Goal: Task Accomplishment & Management: Complete application form

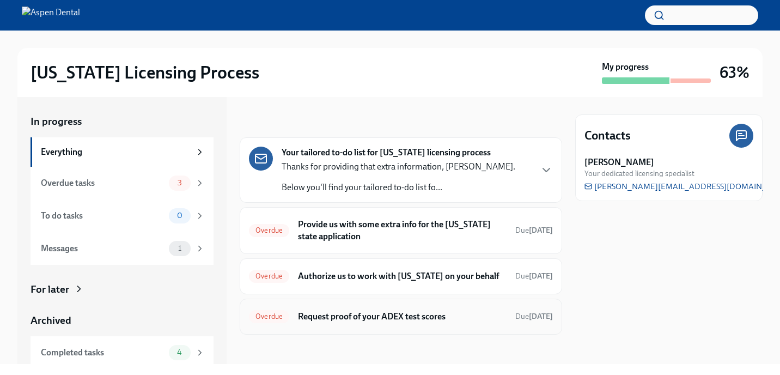
scroll to position [5, 0]
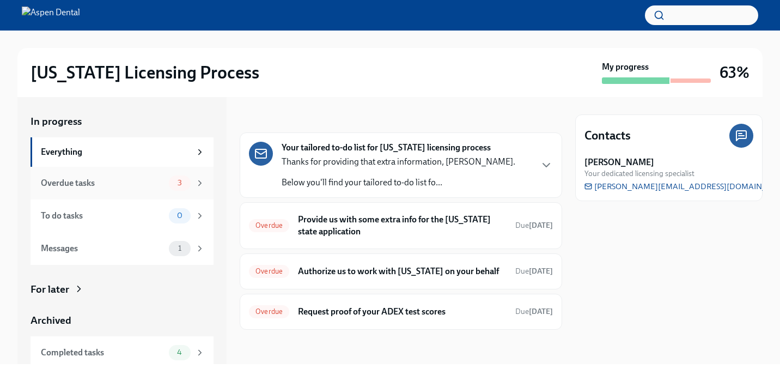
click at [141, 179] on div "Overdue tasks" at bounding box center [103, 183] width 124 height 12
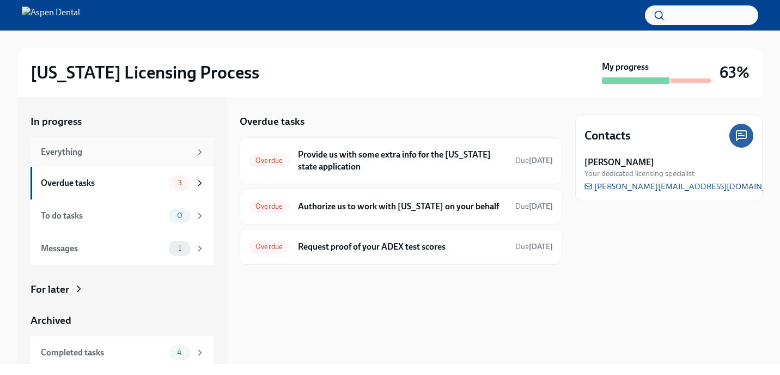
click at [151, 160] on div "Everything" at bounding box center [122, 151] width 183 height 29
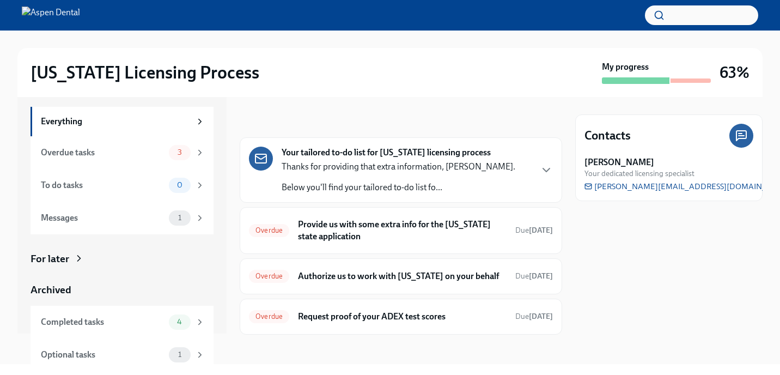
scroll to position [30, 0]
click at [166, 327] on div "Completed tasks 4" at bounding box center [123, 322] width 164 height 15
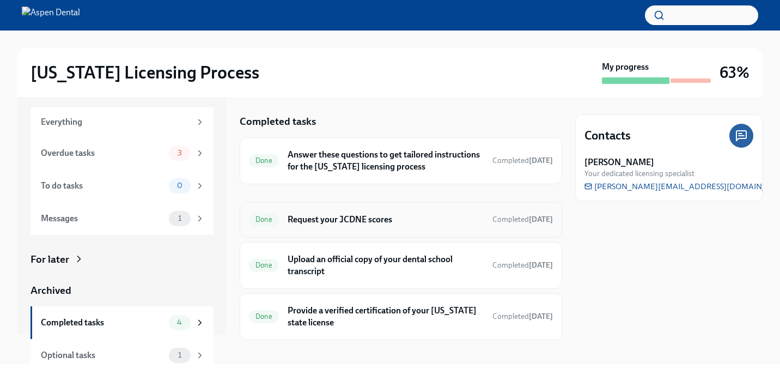
click at [436, 221] on h6 "Request your JCDNE scores" at bounding box center [386, 220] width 196 height 12
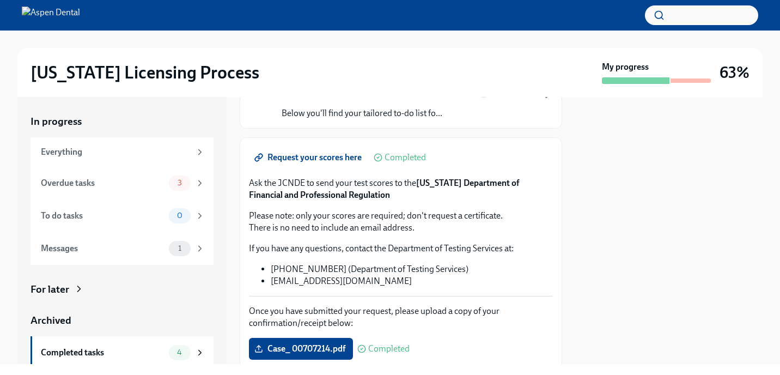
scroll to position [138, 0]
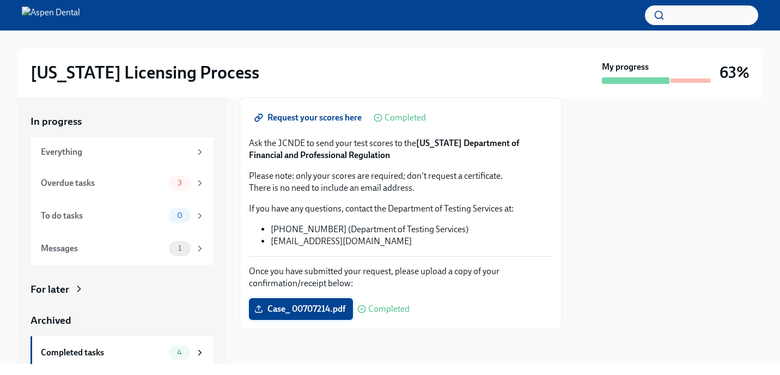
click at [301, 315] on label "Case_ 00707214.pdf" at bounding box center [301, 309] width 104 height 22
click at [0, 0] on input "Case_ 00707214.pdf" at bounding box center [0, 0] width 0 height 0
click at [314, 314] on span "Case_ 00707214.pdf" at bounding box center [301, 308] width 89 height 11
click at [0, 0] on input "Case_ 00707214.pdf" at bounding box center [0, 0] width 0 height 0
click at [312, 307] on span "Case_ 00707214.pdf" at bounding box center [301, 308] width 89 height 11
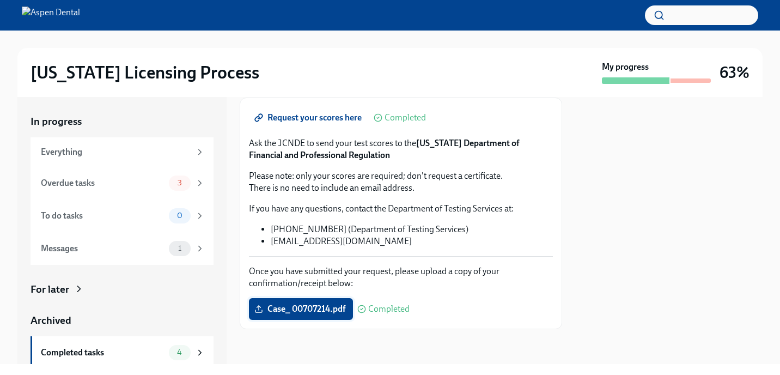
click at [0, 0] on input "Case_ 00707214.pdf" at bounding box center [0, 0] width 0 height 0
click at [96, 157] on div "Everything" at bounding box center [116, 152] width 150 height 12
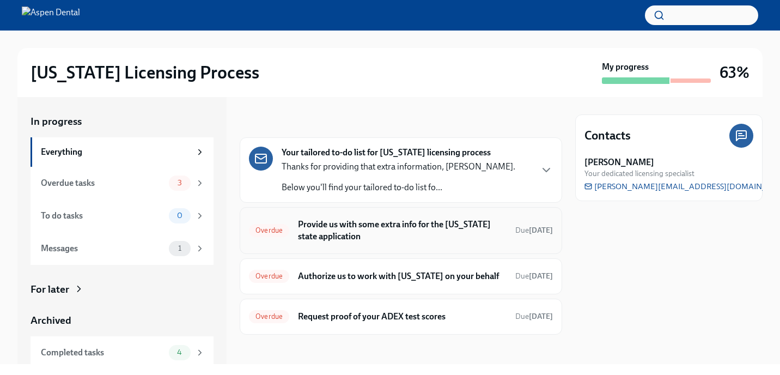
scroll to position [5, 0]
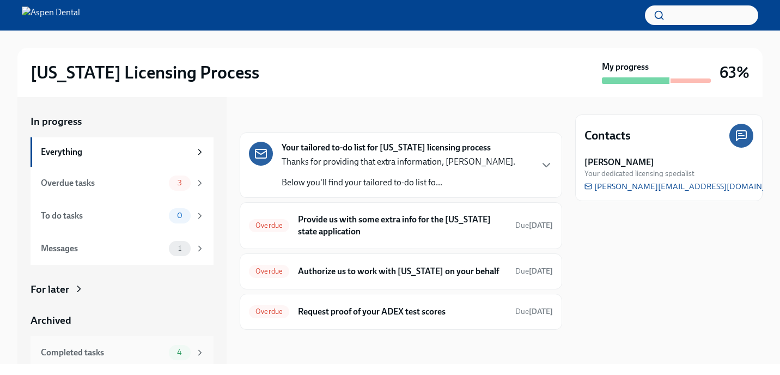
click at [83, 347] on div "Completed tasks" at bounding box center [103, 352] width 124 height 12
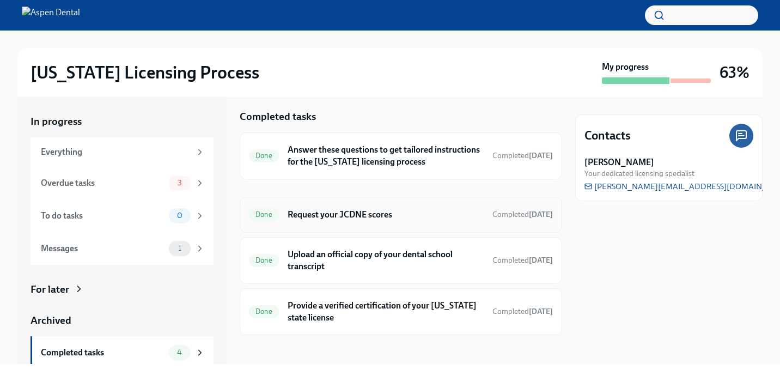
click at [320, 211] on h6 "Request your JCDNE scores" at bounding box center [386, 215] width 196 height 12
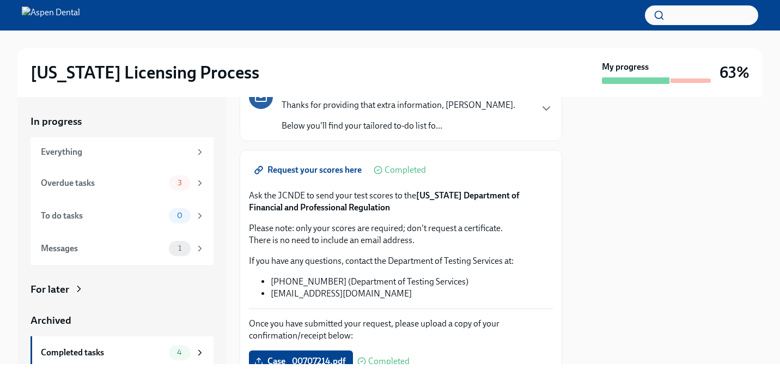
scroll to position [138, 0]
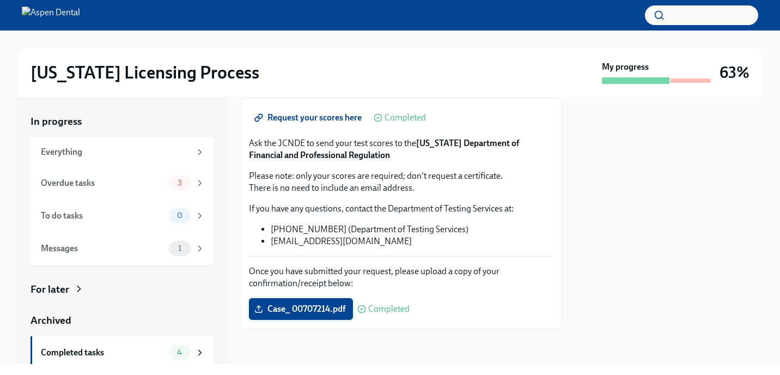
click at [318, 313] on span "Case_ 00707214.pdf" at bounding box center [301, 308] width 89 height 11
click at [0, 0] on input "Case_ 00707214.pdf" at bounding box center [0, 0] width 0 height 0
click at [155, 182] on div "Overdue tasks" at bounding box center [103, 183] width 124 height 12
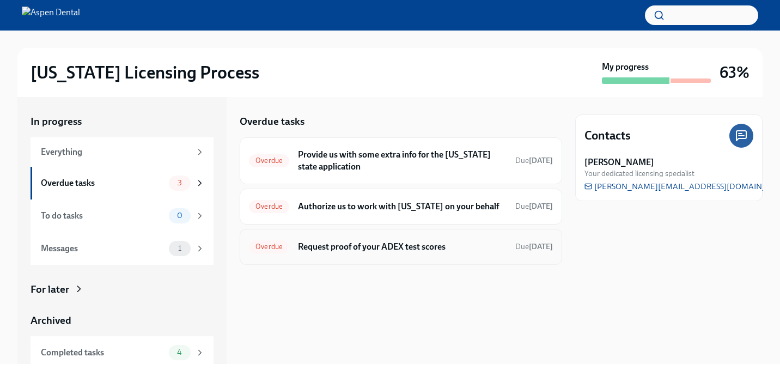
click at [399, 251] on h6 "Request proof of your ADEX test scores" at bounding box center [402, 247] width 209 height 12
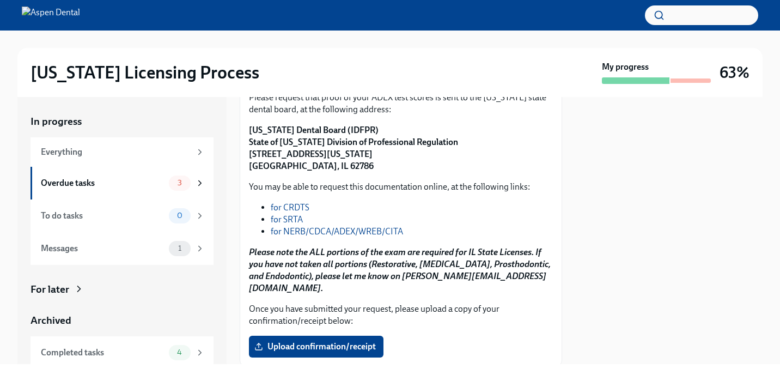
scroll to position [166, 0]
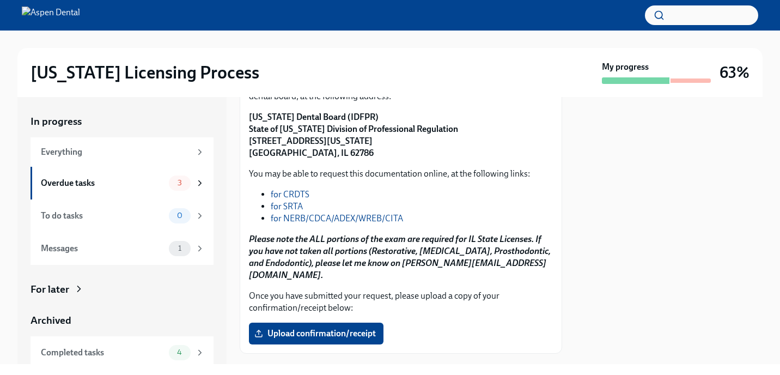
click at [299, 192] on link "for CRDTS" at bounding box center [290, 194] width 39 height 10
click at [326, 218] on link "for NERB/CDCA/ADEX/WREB/CITA" at bounding box center [337, 218] width 132 height 10
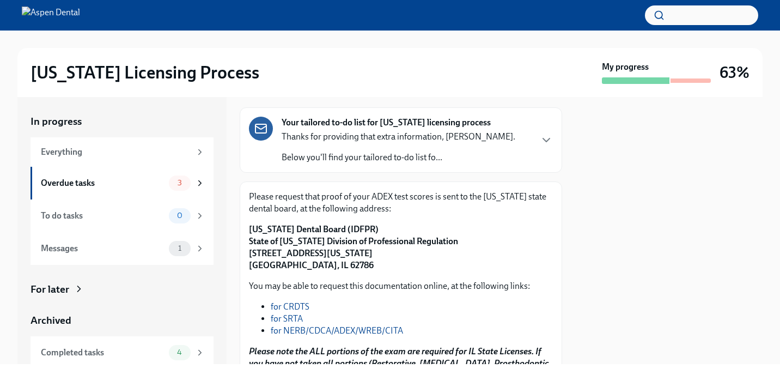
scroll to position [52, 0]
